Goal: Go to known website: Access a specific website the user already knows

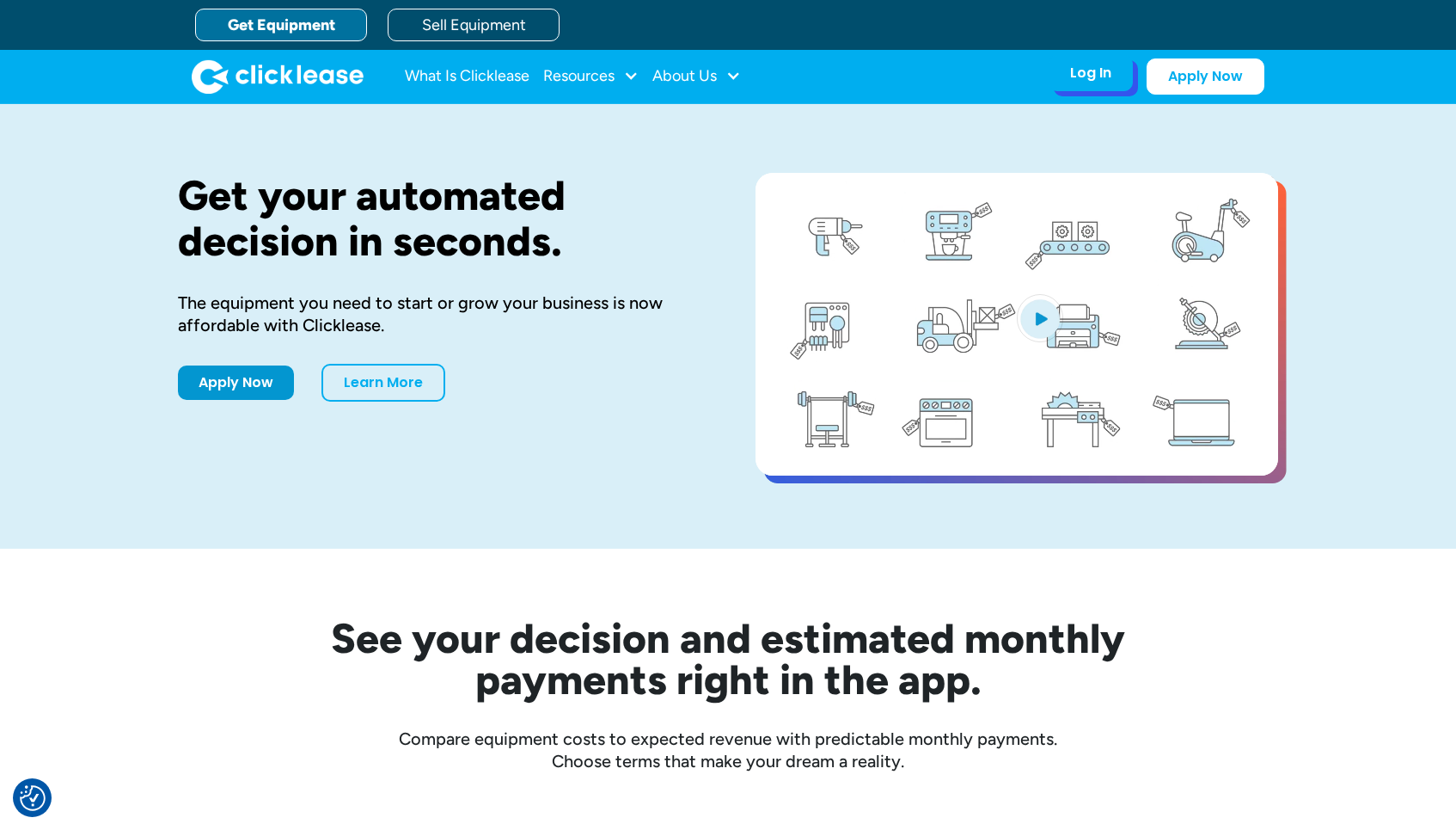
click at [1092, 84] on div "Log In Account login I use Clicklease to get my equipment Partner Portal I offe…" at bounding box center [1091, 73] width 85 height 36
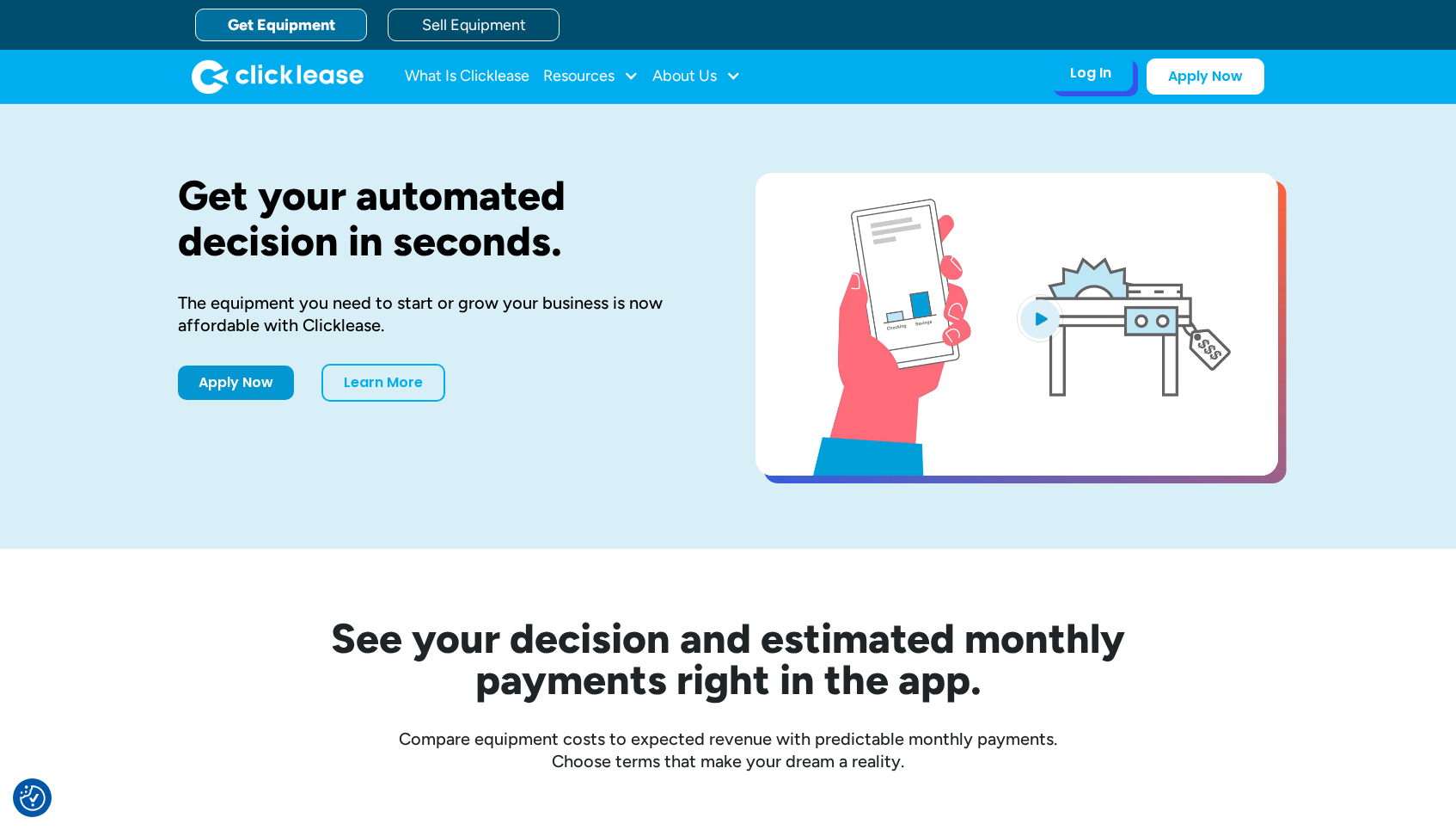
click at [1092, 84] on div "Log In Account login I use Clicklease to get my equipment Partner Portal I offe…" at bounding box center [1091, 73] width 85 height 36
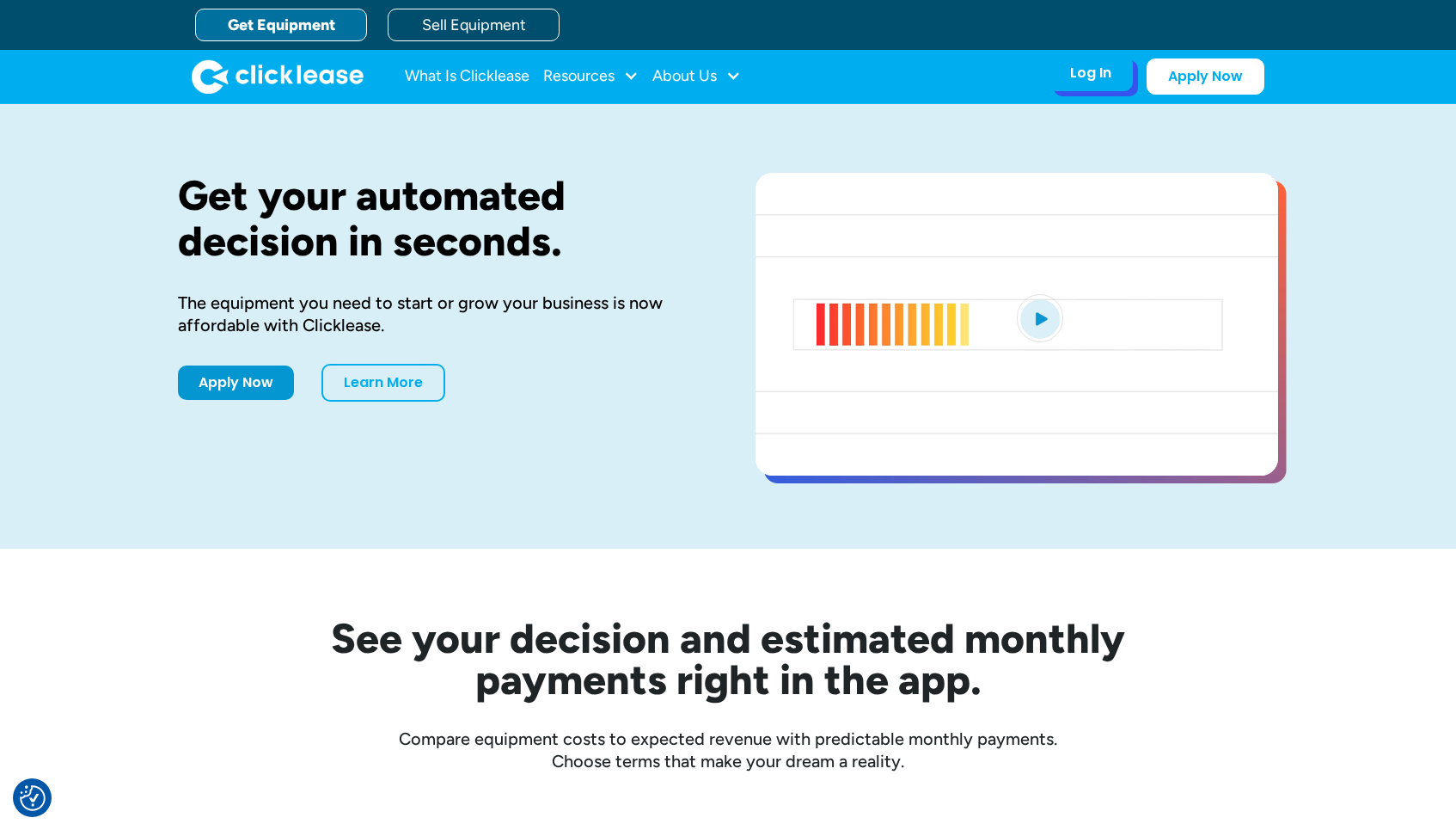
click at [1090, 71] on div "Log In" at bounding box center [1091, 73] width 41 height 17
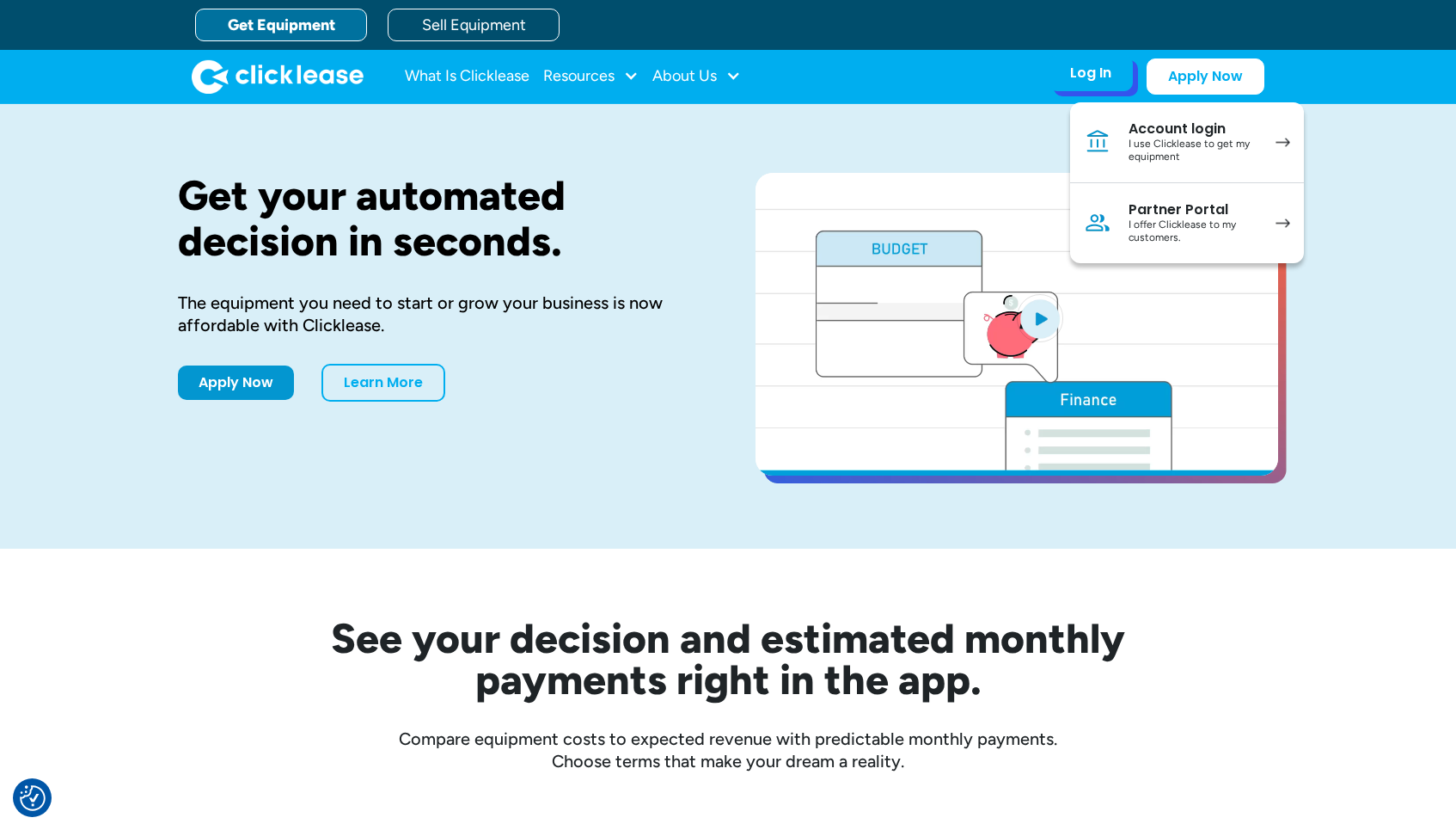
click at [1140, 140] on div "I use Clicklease to get my equipment" at bounding box center [1194, 151] width 130 height 26
